Goal: Information Seeking & Learning: Learn about a topic

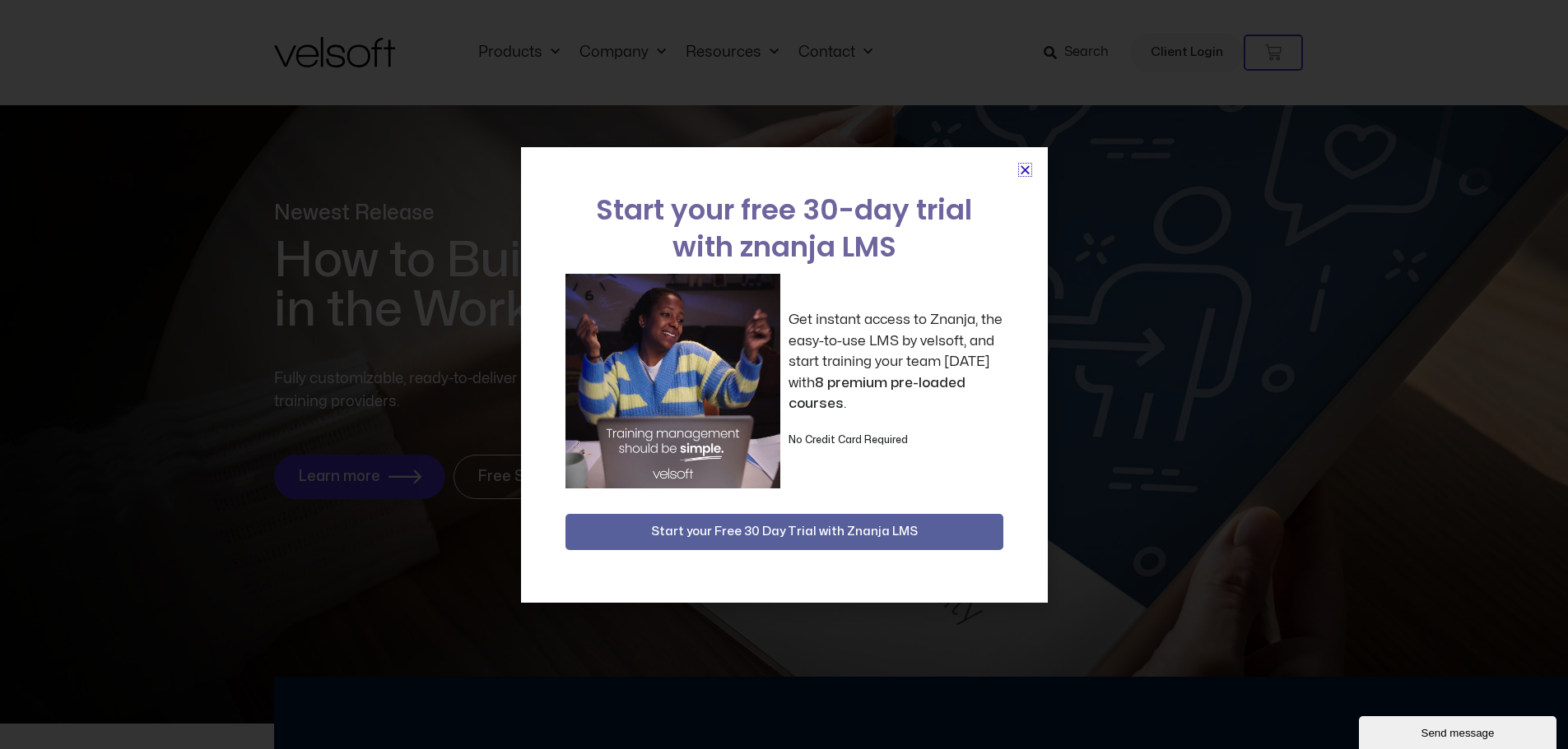
click at [1018, 170] on icon "Close" at bounding box center [1025, 170] width 13 height 13
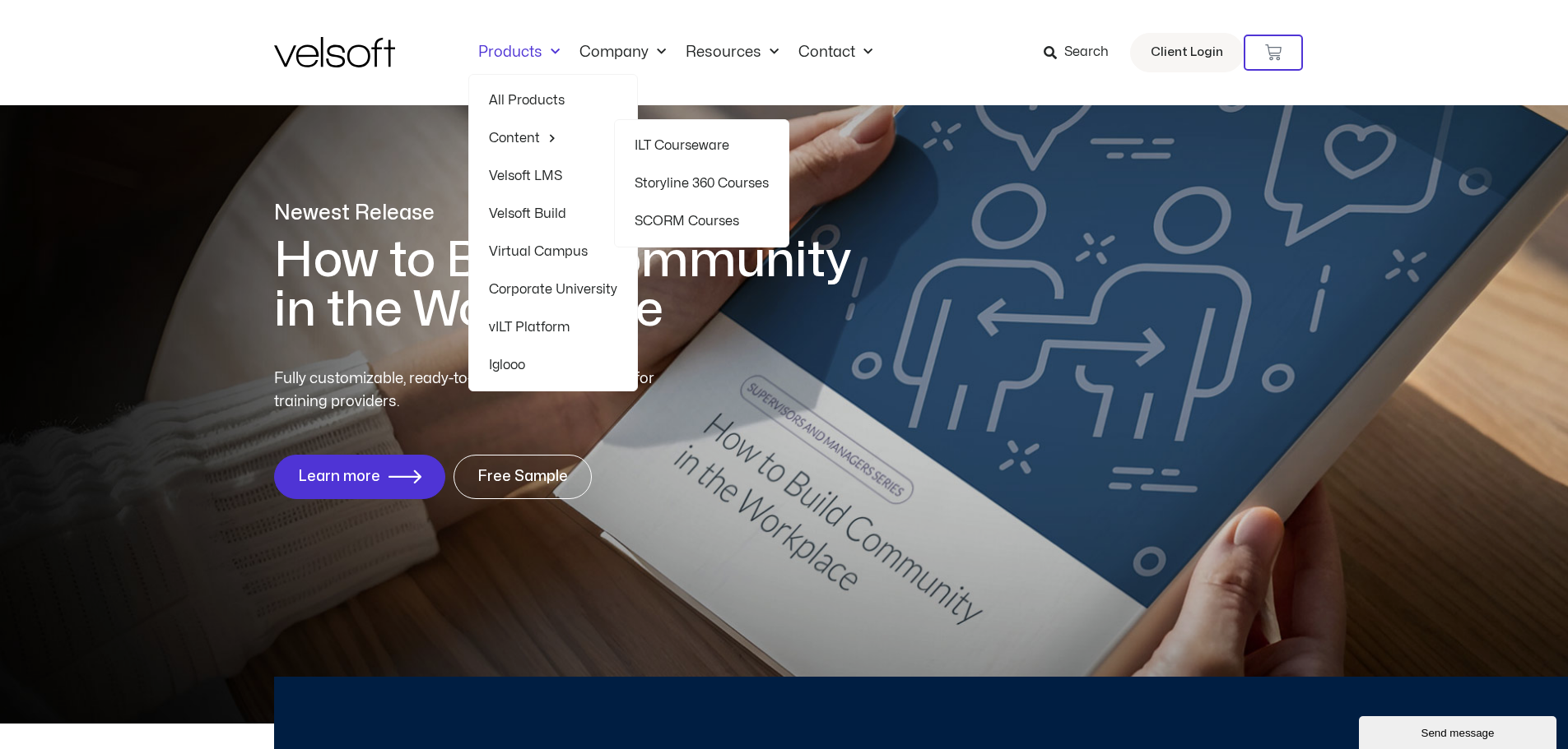
click at [721, 144] on link "ILT Courseware" at bounding box center [702, 145] width 134 height 38
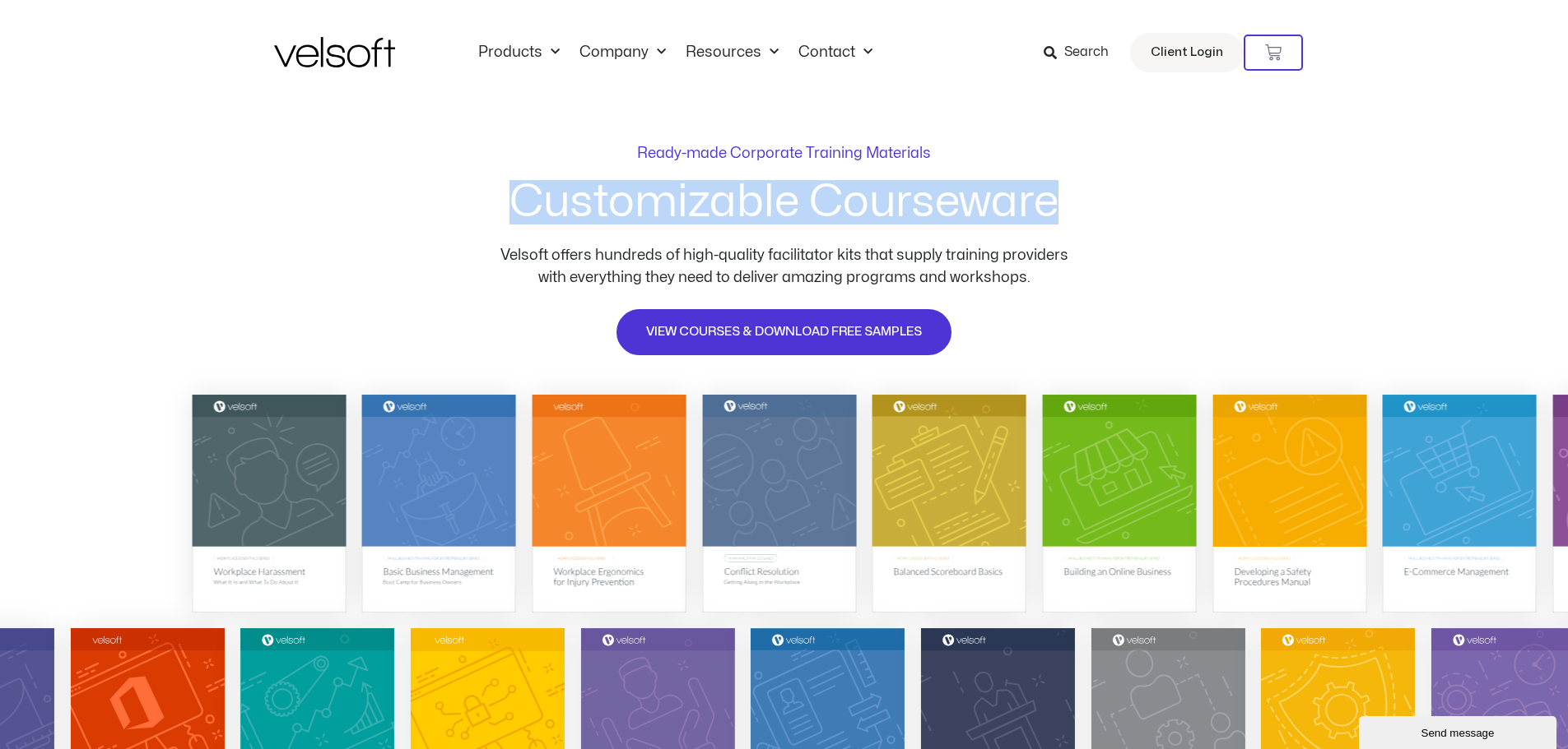
drag, startPoint x: 1085, startPoint y: 211, endPoint x: 510, endPoint y: 208, distance: 575.0
click at [510, 208] on div "Ready-made Corporate Training Materials Customizable Courseware Velsoft offers …" at bounding box center [784, 246] width 1568 height 281
copy h2 "Customizable Courseware"
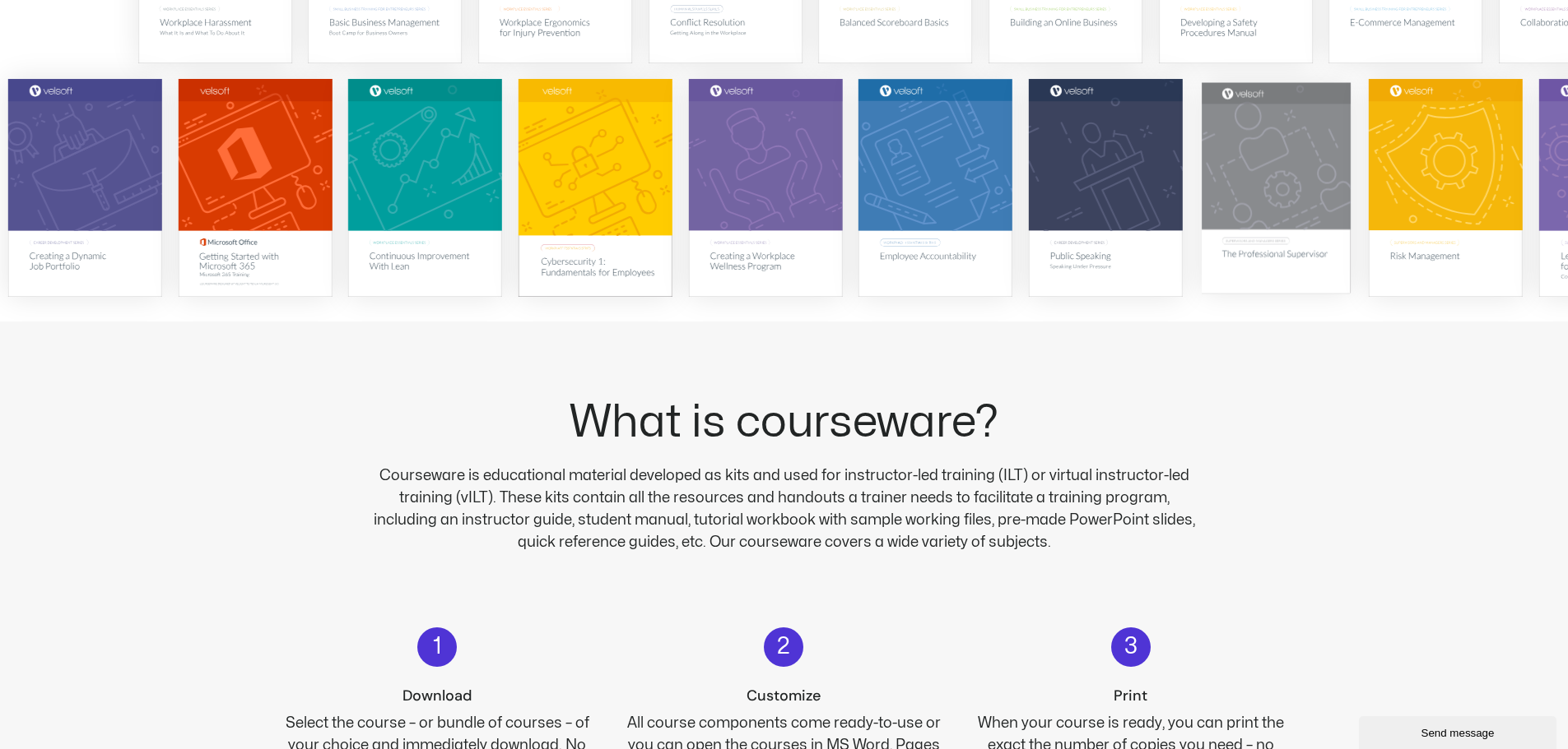
scroll to position [576, 0]
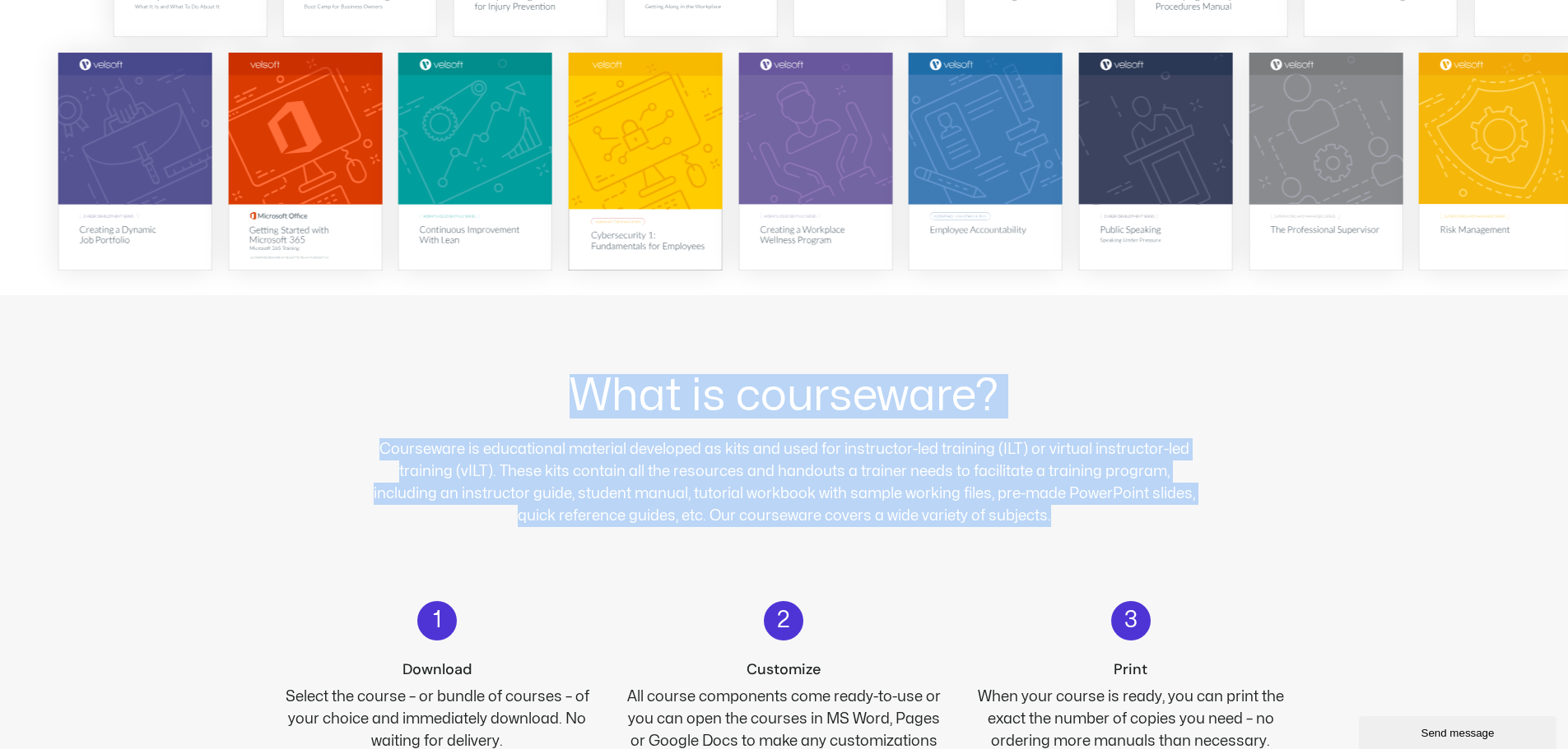
drag, startPoint x: 1044, startPoint y: 515, endPoint x: 471, endPoint y: 307, distance: 609.6
click at [471, 307] on div "What is courseware? Courseware is educational material developed as kits and us…" at bounding box center [784, 590] width 1020 height 589
copy div "What is courseware? Courseware is educational material developed as kits and us…"
